Goal: Use online tool/utility: Utilize a website feature to perform a specific function

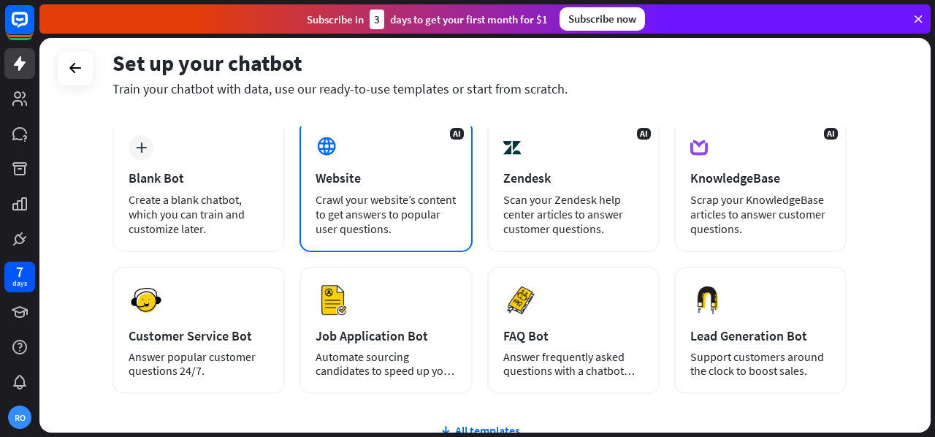
scroll to position [146, 0]
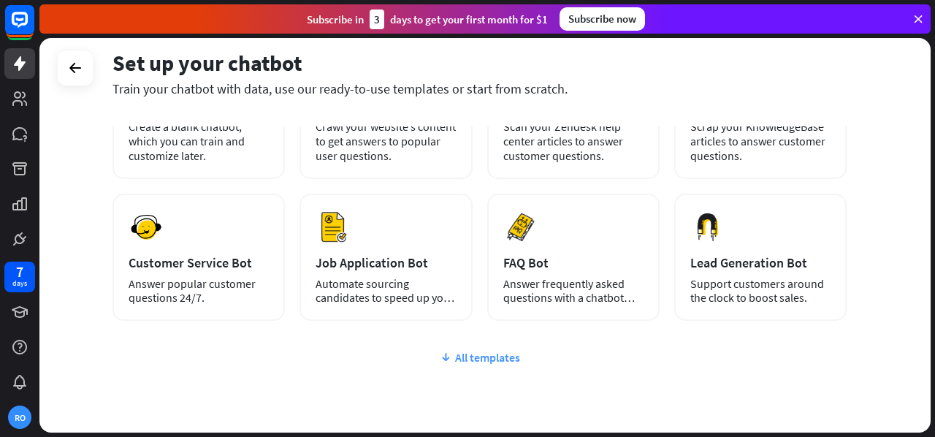
click at [453, 355] on div "All templates" at bounding box center [480, 357] width 734 height 15
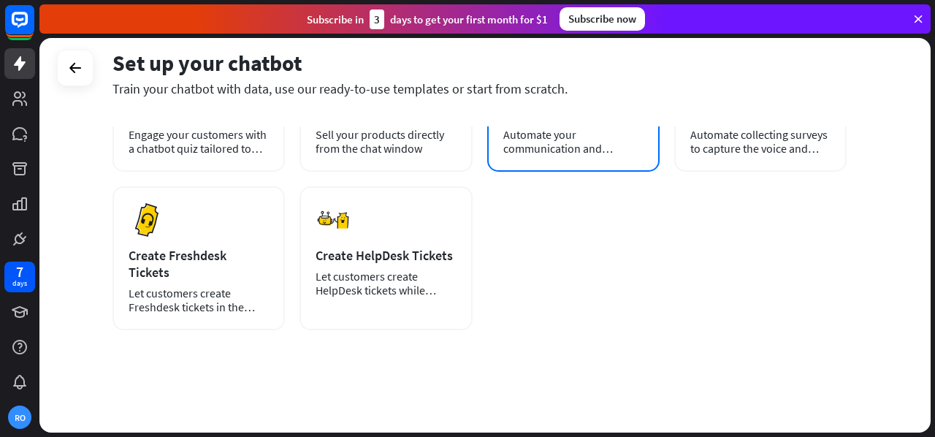
scroll to position [291, 0]
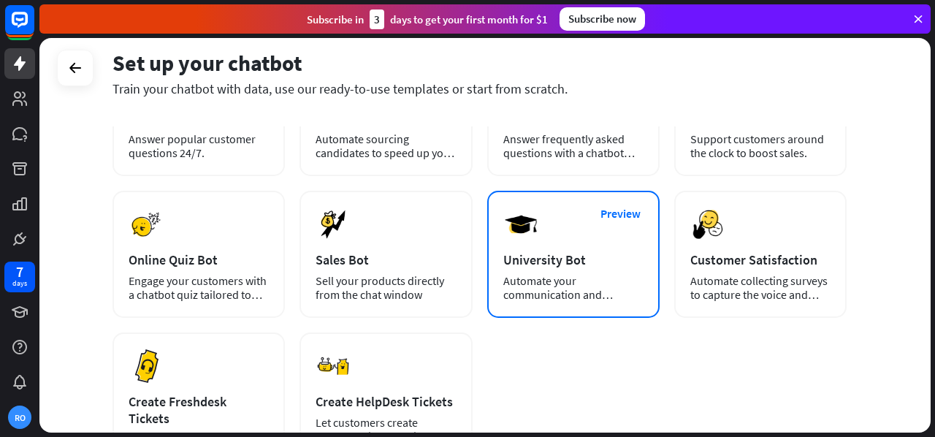
click at [534, 240] on img at bounding box center [521, 224] width 35 height 35
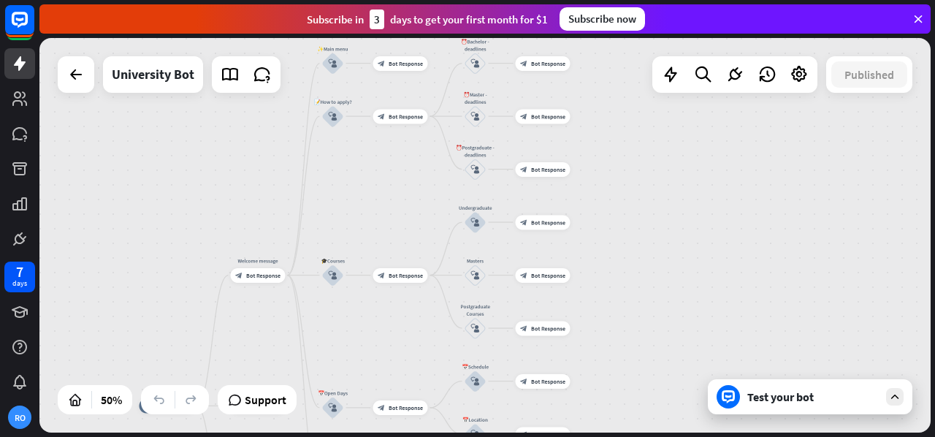
drag, startPoint x: 671, startPoint y: 134, endPoint x: 402, endPoint y: 349, distance: 344.2
click at [402, 349] on div "home_2 Start point Welcome message block_bot_response Bot Response ✨Main menu b…" at bounding box center [485, 235] width 892 height 395
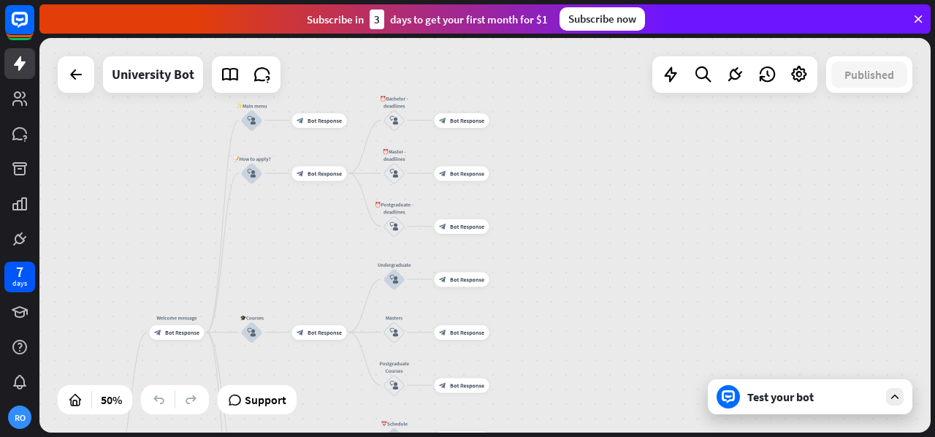
drag, startPoint x: 399, startPoint y: 190, endPoint x: 235, endPoint y: 149, distance: 168.7
click at [235, 149] on div "home_2 Start point Welcome message block_bot_response Bot Response ✨Main menu b…" at bounding box center [485, 235] width 892 height 395
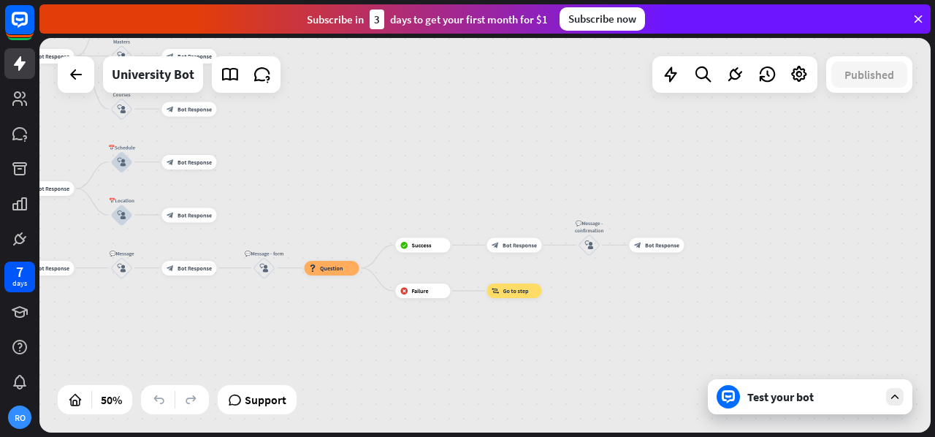
drag, startPoint x: 506, startPoint y: 289, endPoint x: 316, endPoint y: 110, distance: 260.6
click at [316, 110] on div "home_2 Start point Welcome message block_bot_response Bot Response ✨Main menu b…" at bounding box center [485, 235] width 892 height 395
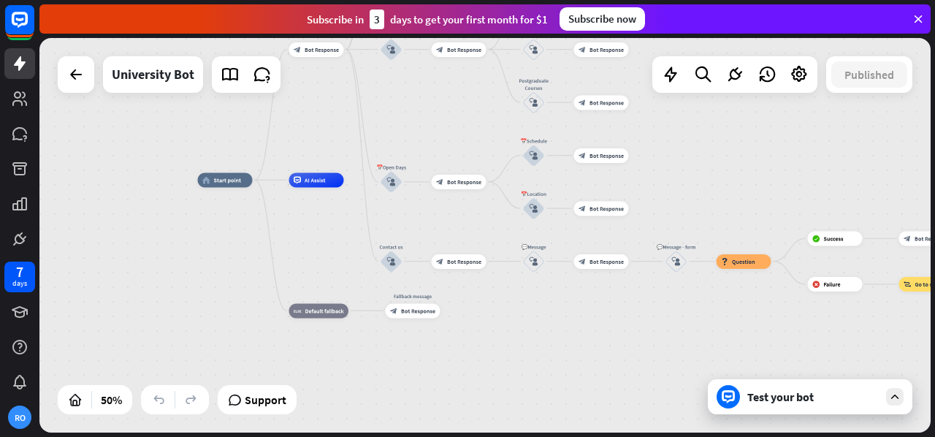
drag, startPoint x: 406, startPoint y: 198, endPoint x: 847, endPoint y: 194, distance: 440.7
click at [847, 194] on div "home_2 Start point Welcome message block_bot_response Bot Response ✨Main menu b…" at bounding box center [485, 235] width 892 height 395
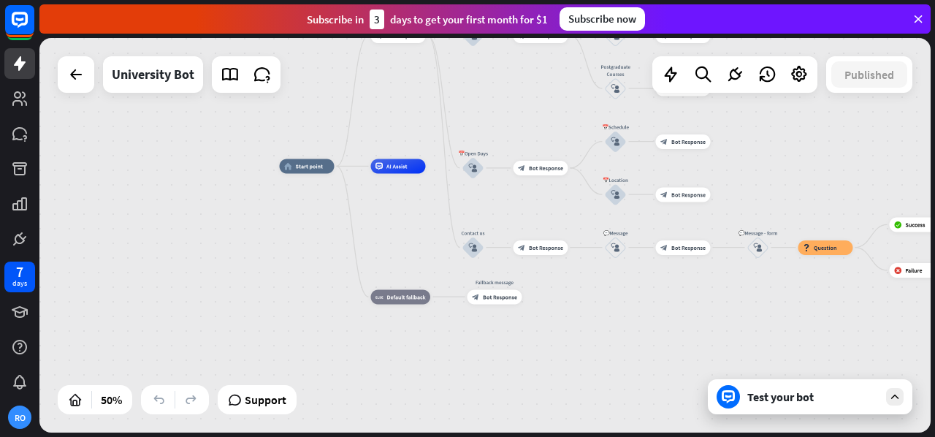
drag, startPoint x: 319, startPoint y: 246, endPoint x: 395, endPoint y: 205, distance: 85.7
click at [362, 231] on div "home_2 Start point Welcome message block_bot_response Bot Response ✨Main menu b…" at bounding box center [503, 264] width 446 height 197
click at [406, 172] on div "Edit name more_horiz plus AI Assist" at bounding box center [400, 165] width 55 height 15
click at [303, 172] on div "Edit name more_horiz plus home_2 Start point" at bounding box center [309, 165] width 55 height 15
click at [883, 399] on div "Test your bot" at bounding box center [810, 396] width 205 height 35
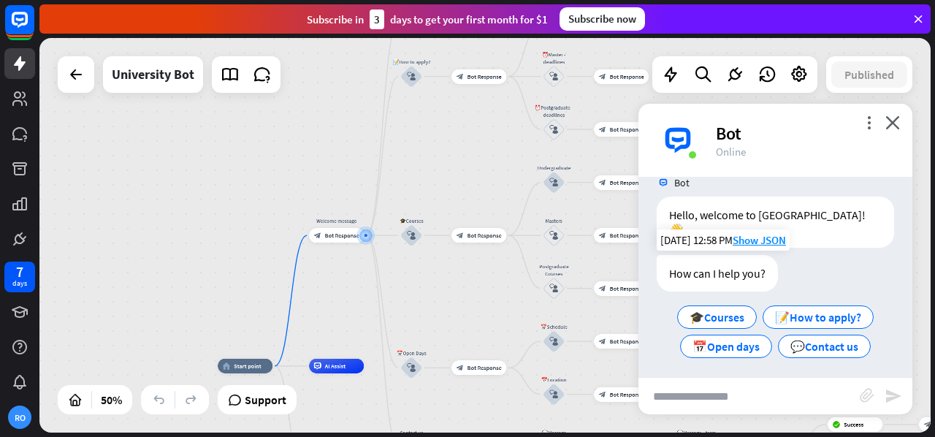
scroll to position [28, 0]
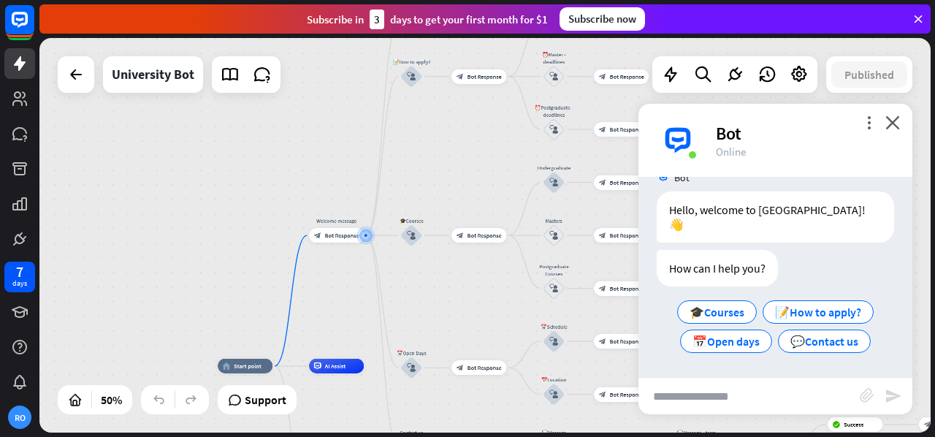
click at [718, 401] on input "text" at bounding box center [749, 396] width 221 height 37
type input "*"
type input "**********"
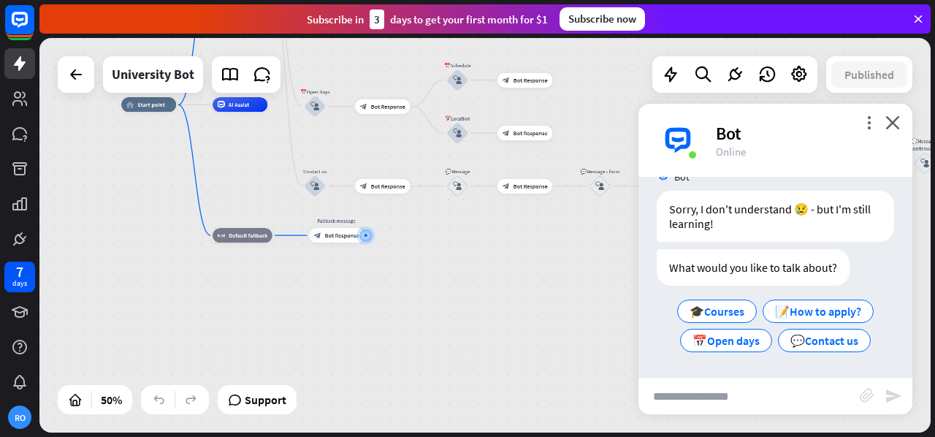
scroll to position [319, 0]
click at [725, 314] on span "🎓Courses" at bounding box center [717, 311] width 55 height 15
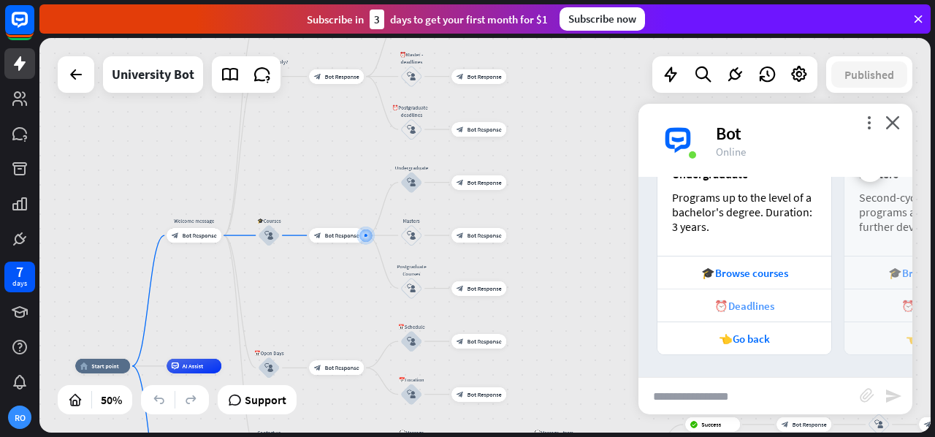
scroll to position [664, 0]
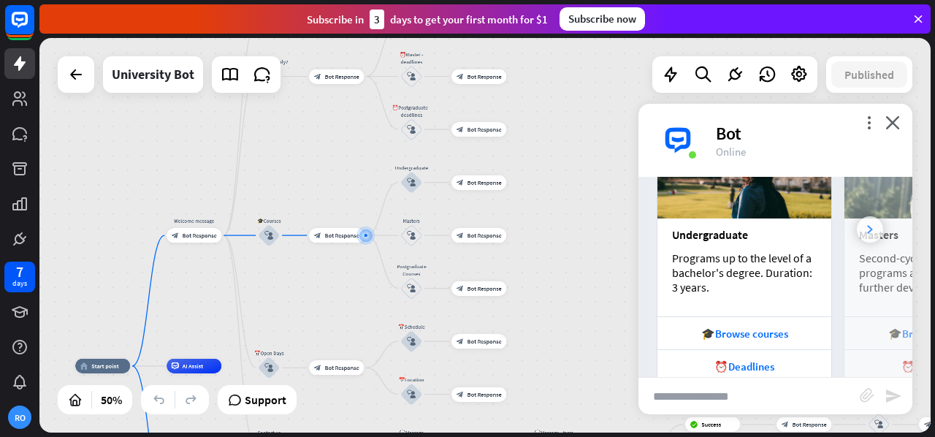
click at [861, 235] on div at bounding box center [870, 229] width 26 height 26
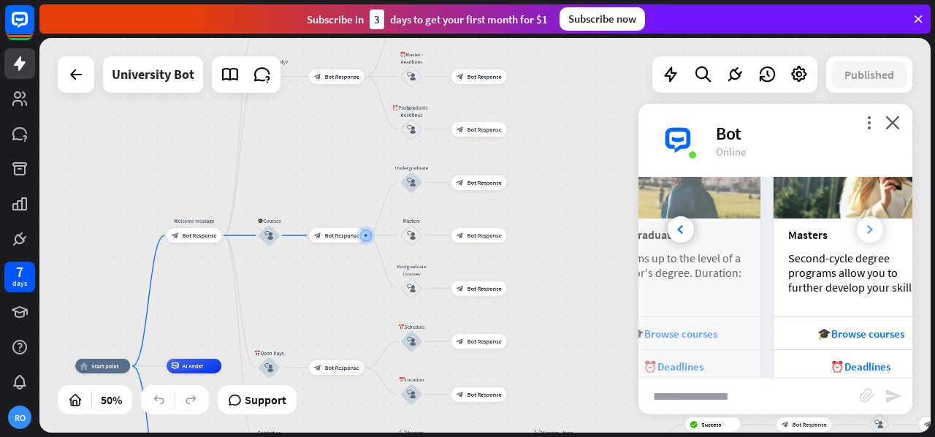
scroll to position [0, 162]
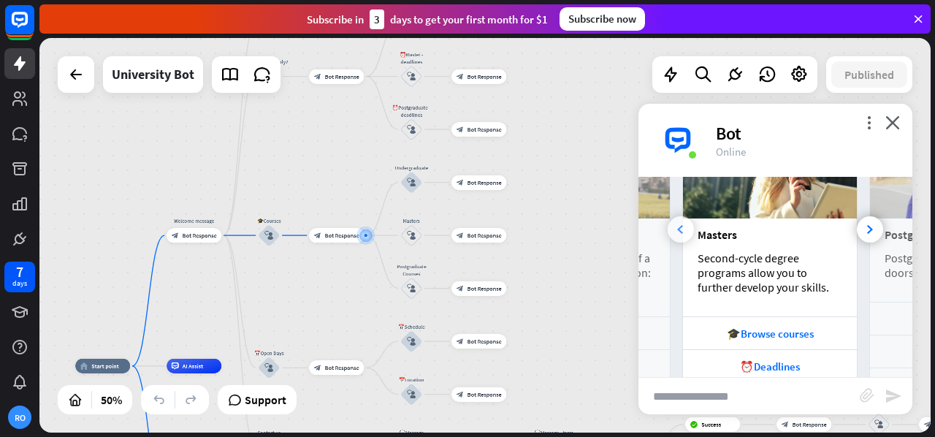
click at [672, 235] on div at bounding box center [681, 229] width 26 height 26
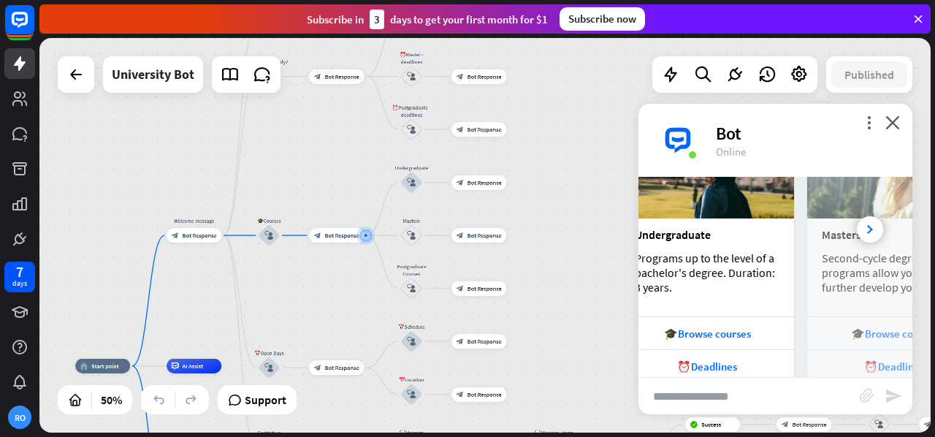
scroll to position [0, 0]
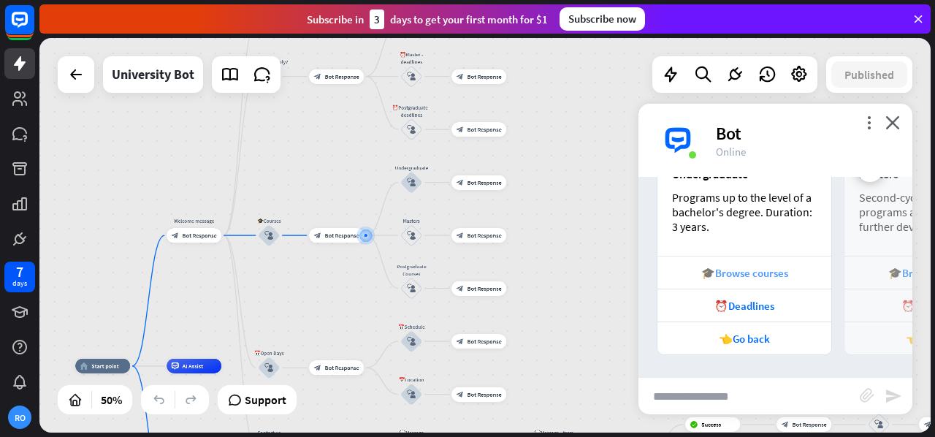
click at [730, 276] on div "🎓Browse courses" at bounding box center [744, 273] width 159 height 14
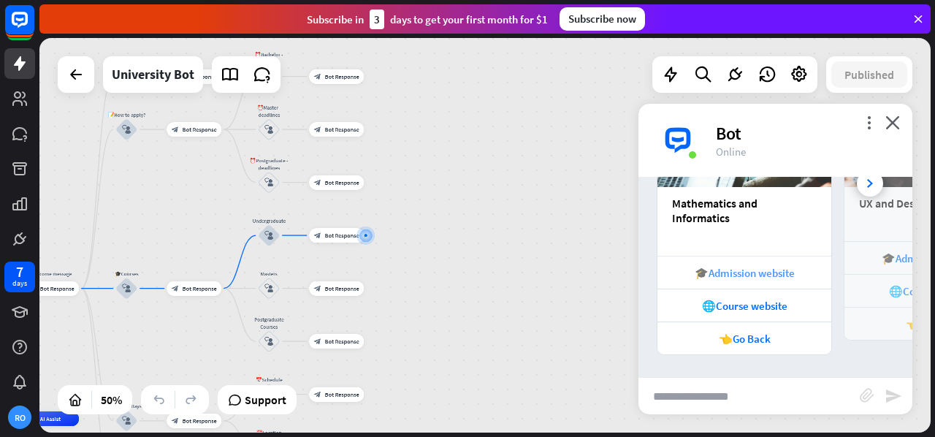
scroll to position [1092, 0]
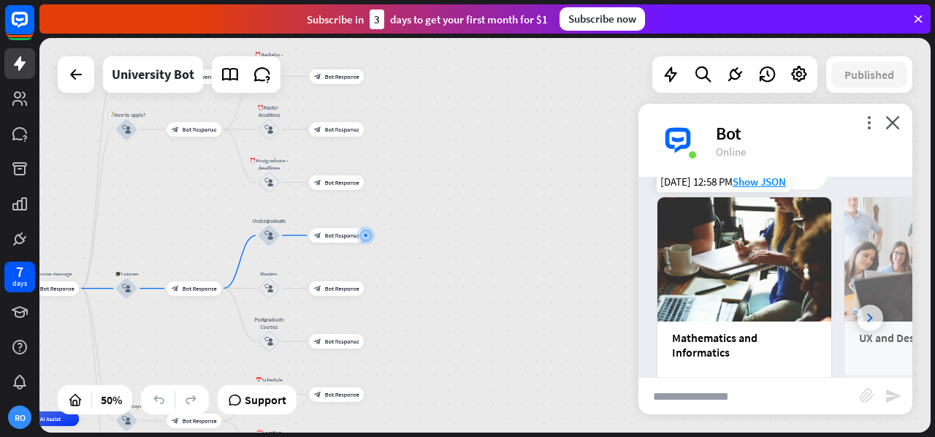
click at [861, 331] on div at bounding box center [870, 318] width 26 height 26
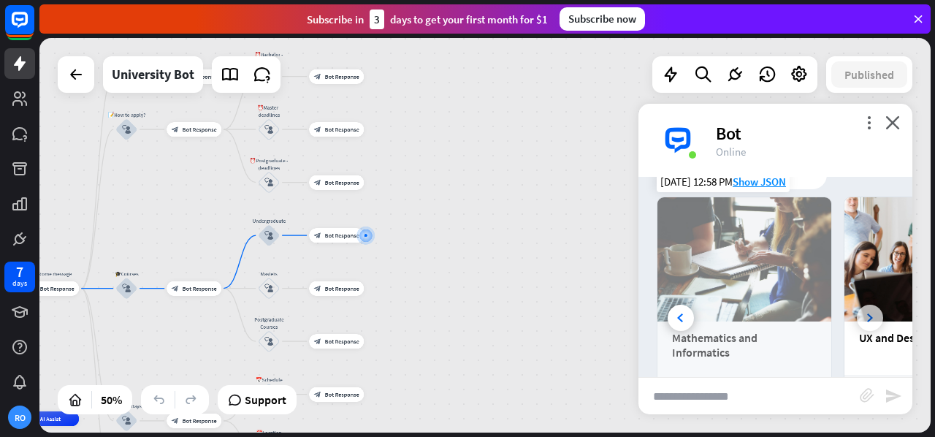
scroll to position [0, 162]
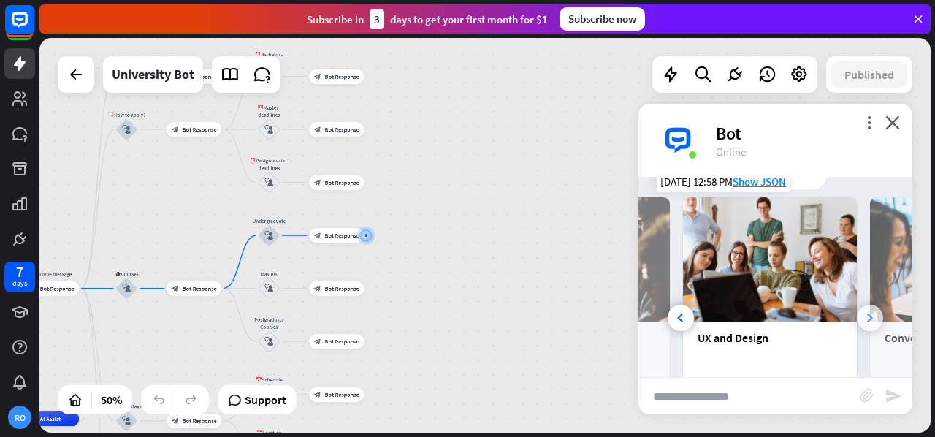
click at [857, 327] on div at bounding box center [870, 318] width 26 height 26
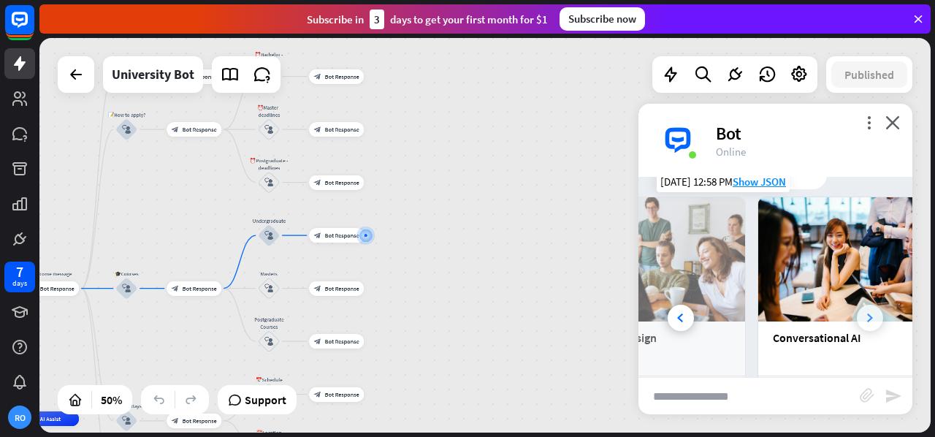
scroll to position [0, 323]
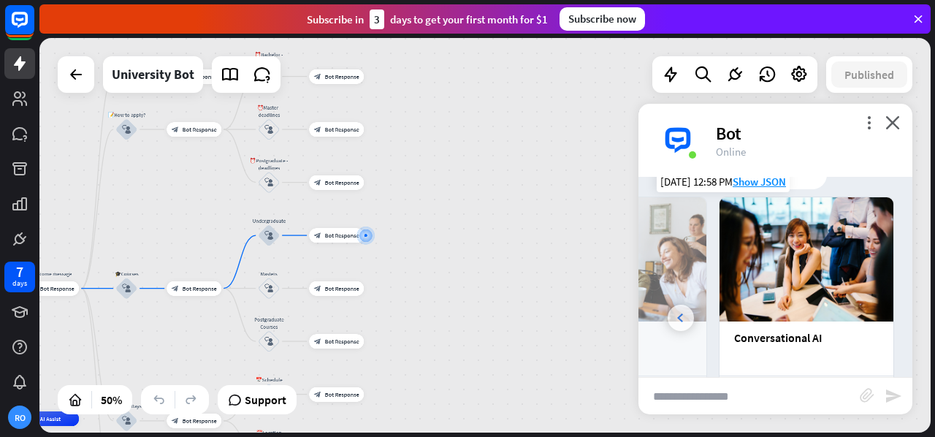
click at [679, 322] on icon at bounding box center [680, 318] width 6 height 9
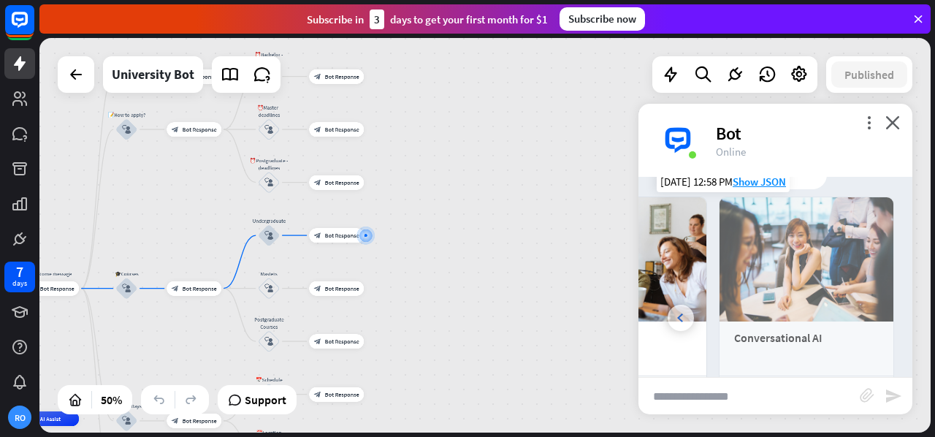
scroll to position [0, 162]
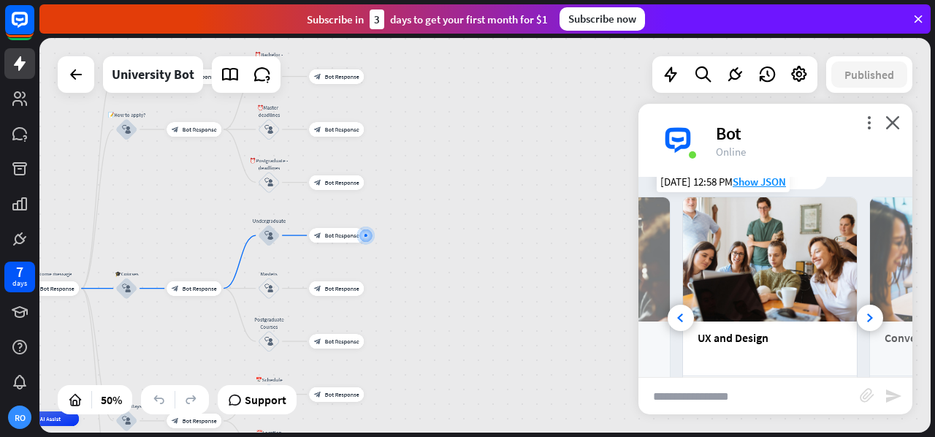
click at [827, 307] on img at bounding box center [770, 259] width 174 height 124
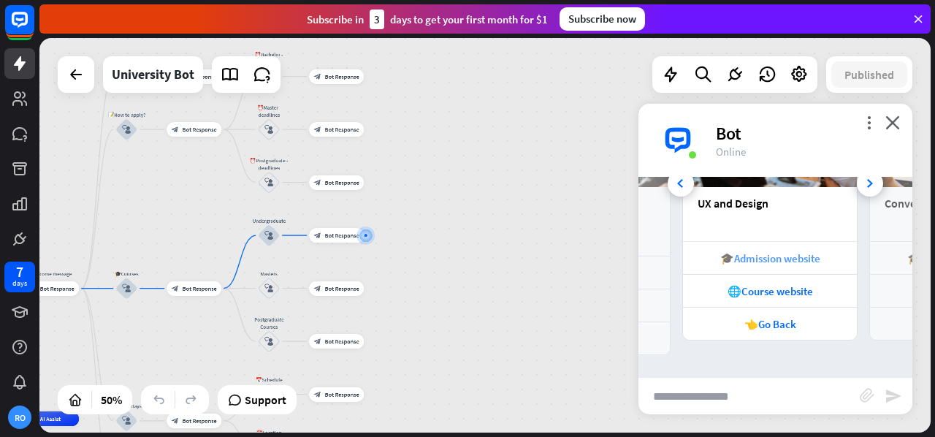
click at [776, 261] on div "🎓Admission website" at bounding box center [770, 258] width 159 height 14
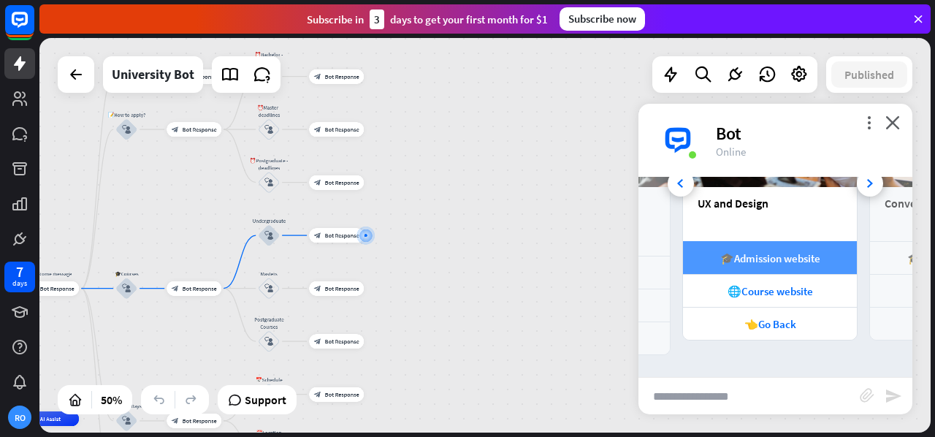
scroll to position [0, 162]
